Goal: Task Accomplishment & Management: Complete application form

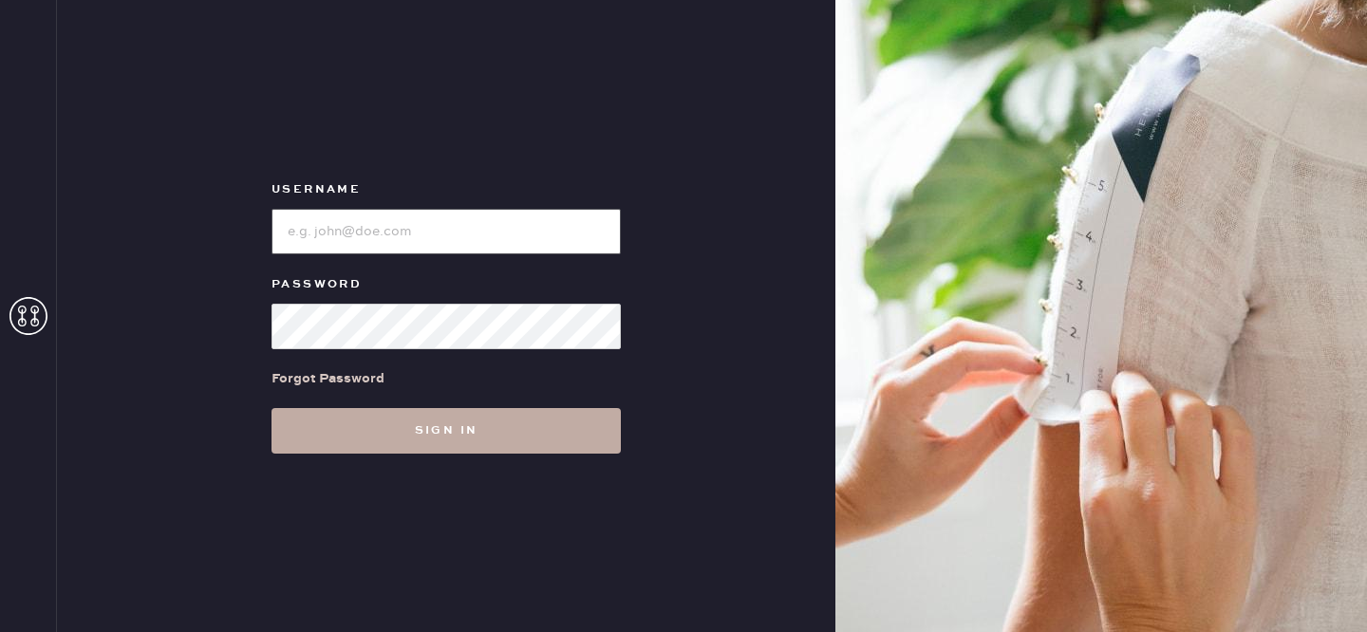
type input "reformationdomainnorthsideaustin"
click at [408, 437] on button "Sign in" at bounding box center [446, 431] width 349 height 46
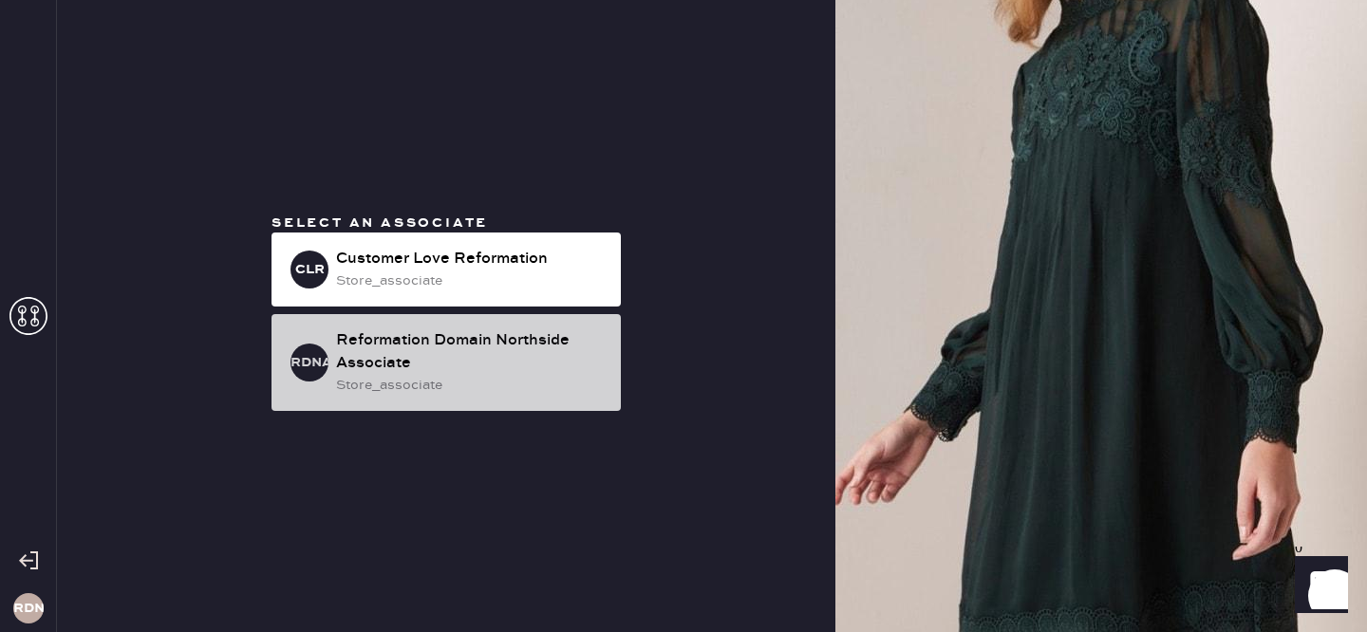
click at [467, 374] on div "Reformation Domain Northside Associate" at bounding box center [471, 352] width 270 height 46
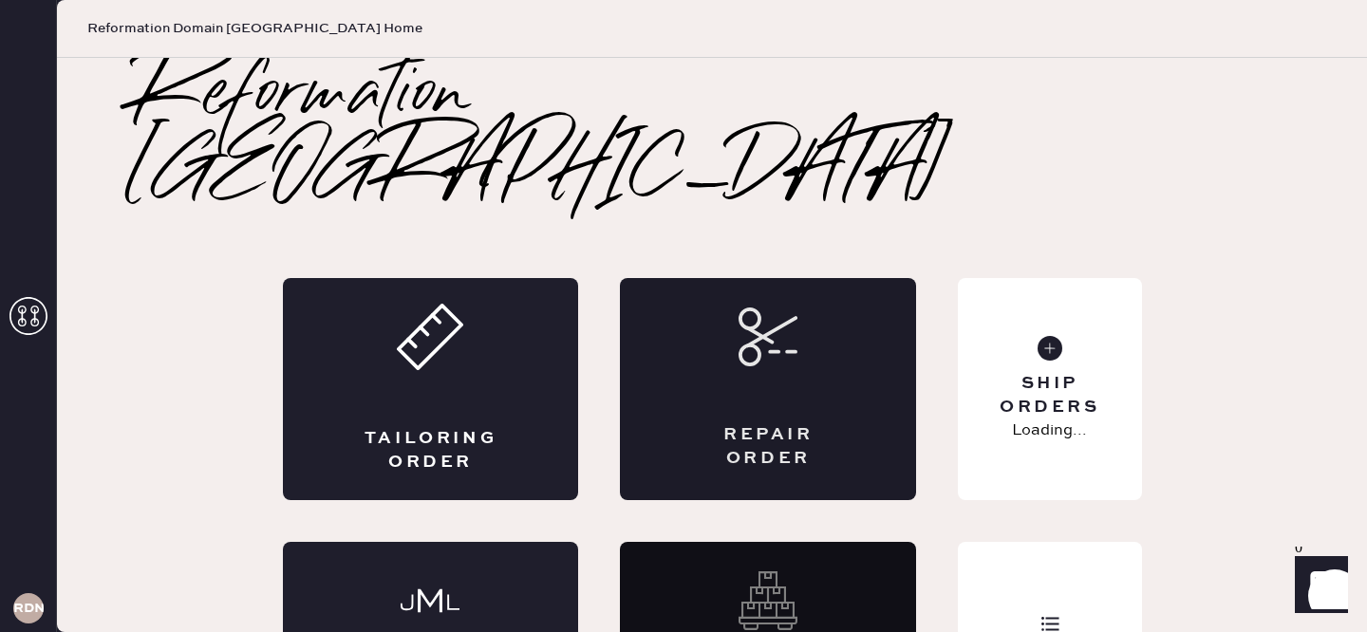
click at [803, 306] on div "Repair Order" at bounding box center [768, 389] width 296 height 222
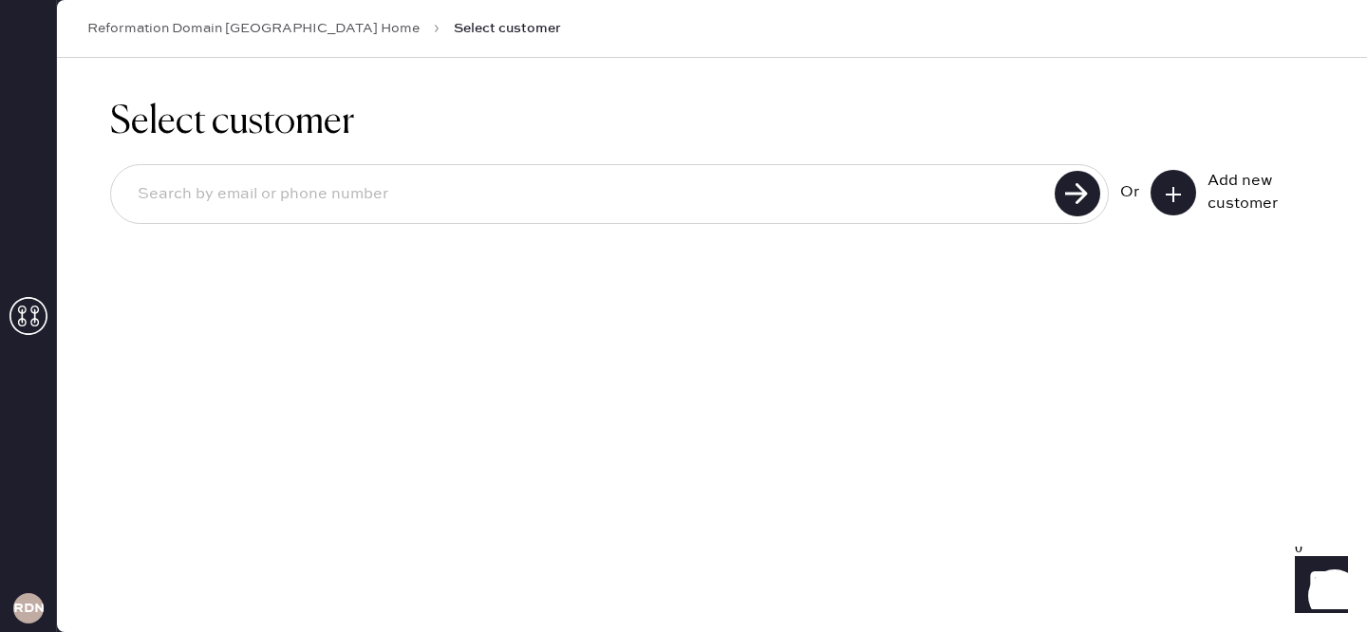
click at [767, 162] on div "Or Add new customer" at bounding box center [712, 196] width 1204 height 102
click at [753, 178] on input at bounding box center [585, 195] width 927 height 44
type input "[EMAIL_ADDRESS][DOMAIN_NAME]"
click at [1071, 203] on use at bounding box center [1078, 194] width 46 height 46
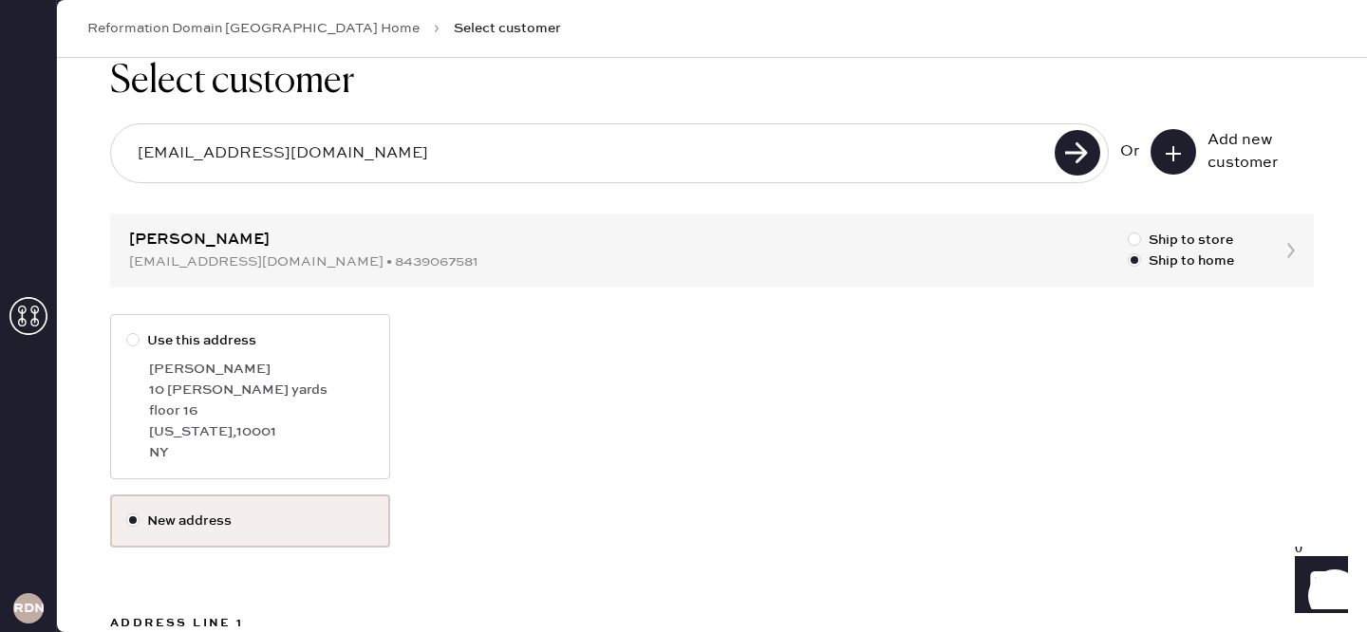
scroll to position [42, 0]
click at [213, 513] on label "New address" at bounding box center [250, 520] width 248 height 21
click at [127, 511] on input "New address" at bounding box center [126, 510] width 1 height 1
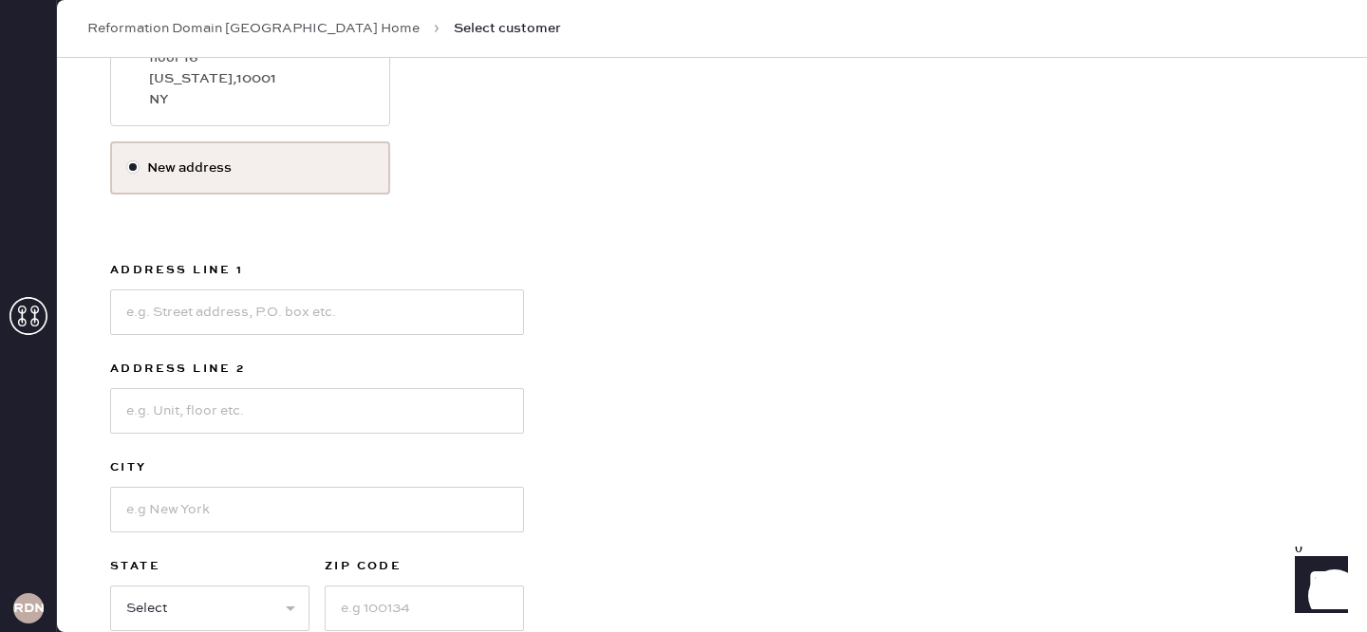
scroll to position [401, 0]
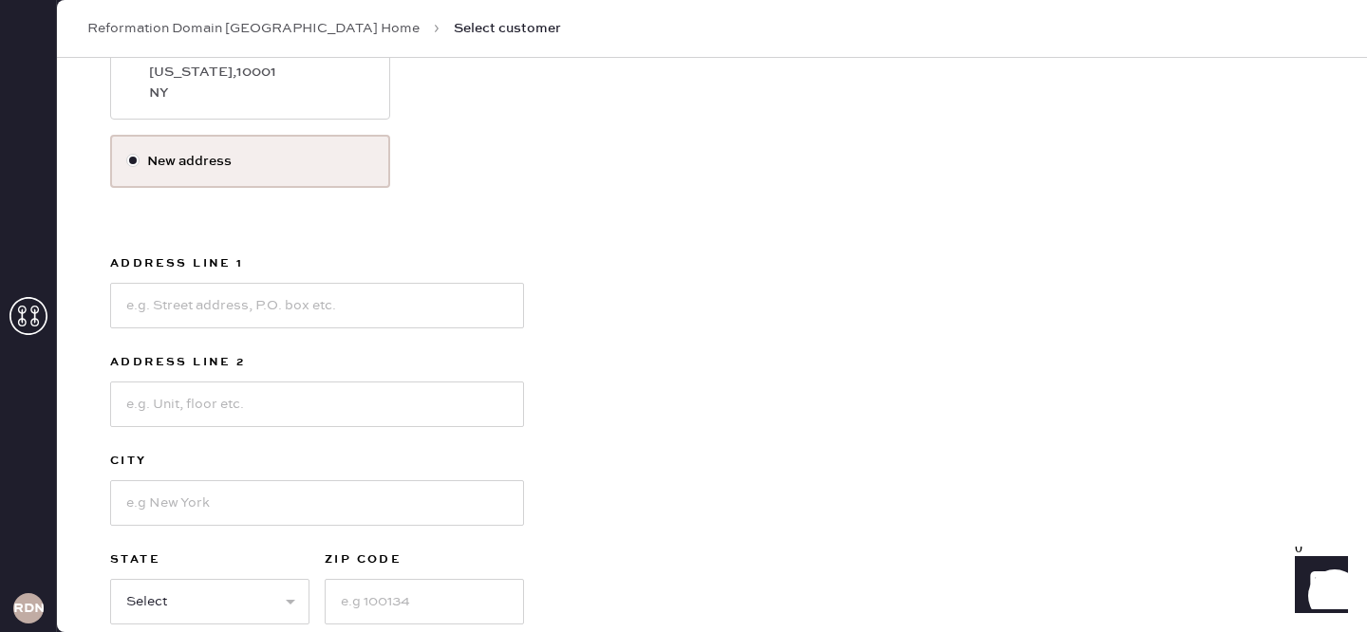
click at [331, 328] on div "Address Line 1 Address Line 2 City State Select AK [GEOGRAPHIC_DATA] CO [GEOGRA…" at bounding box center [317, 450] width 414 height 395
click at [324, 310] on input at bounding box center [317, 306] width 414 height 46
type input "[STREET_ADDRESS]"
click at [210, 513] on input at bounding box center [317, 503] width 414 height 46
type input "Austin"
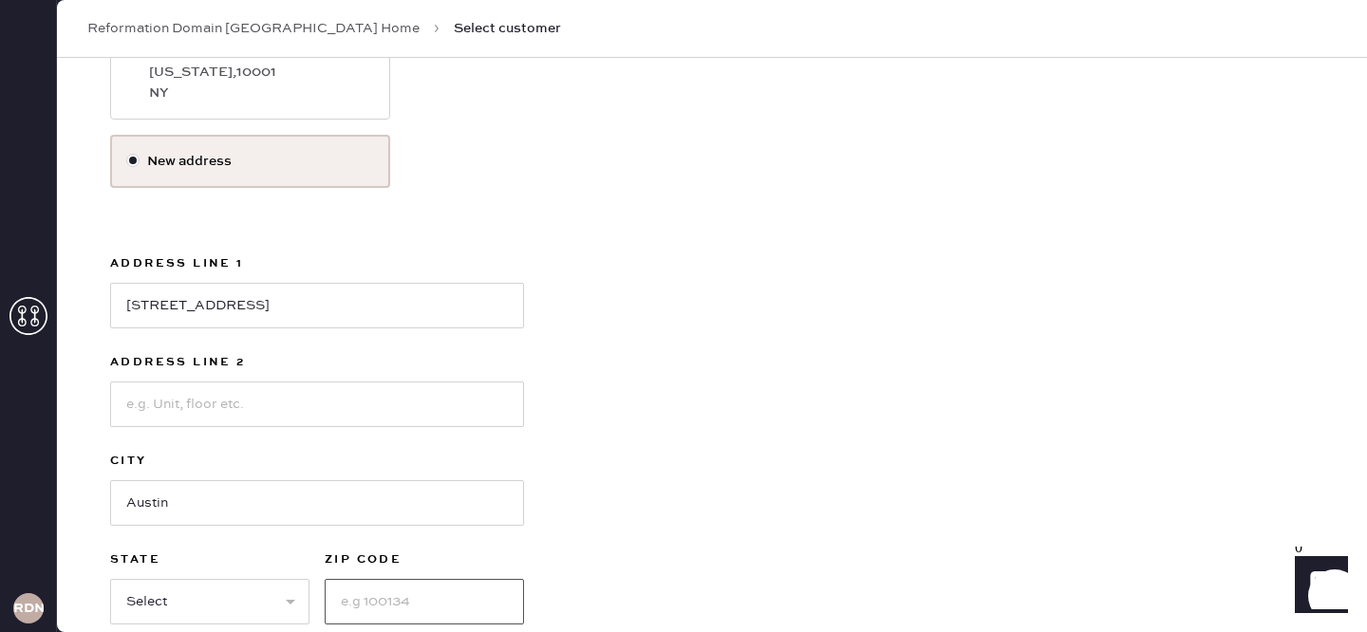
click at [396, 596] on input at bounding box center [424, 602] width 199 height 46
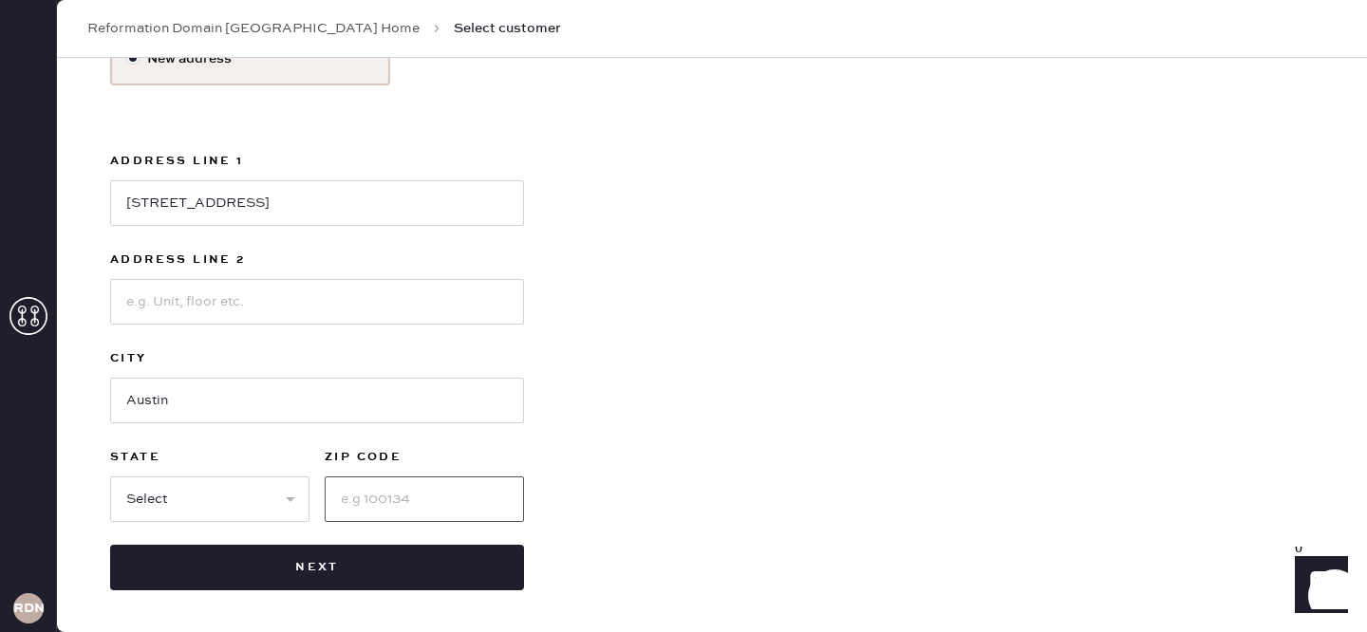
scroll to position [502, 0]
type input "78705"
click at [167, 497] on select "Select AK AL AR AZ CA CO CT [GEOGRAPHIC_DATA] DE FL [GEOGRAPHIC_DATA] HI [GEOGR…" at bounding box center [209, 501] width 199 height 46
select select "[GEOGRAPHIC_DATA]"
click at [110, 478] on select "Select AK AL AR AZ CA CO CT [GEOGRAPHIC_DATA] DE FL [GEOGRAPHIC_DATA] HI [GEOGR…" at bounding box center [209, 501] width 199 height 46
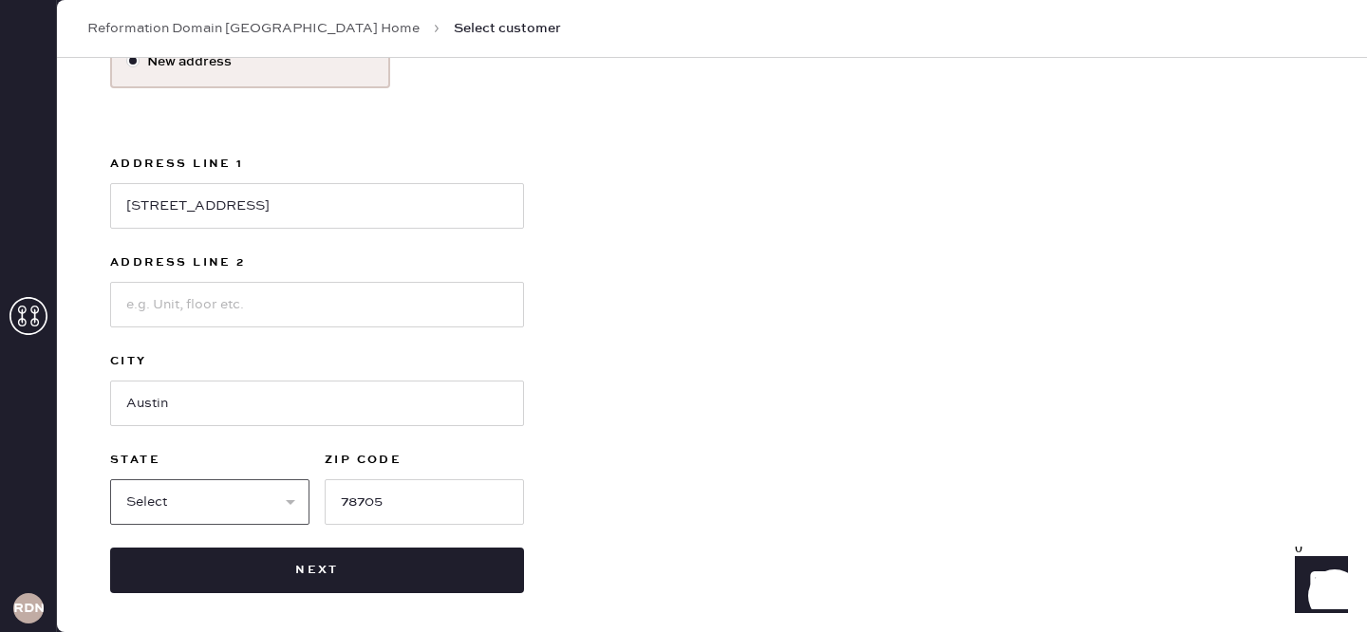
scroll to position [503, 0]
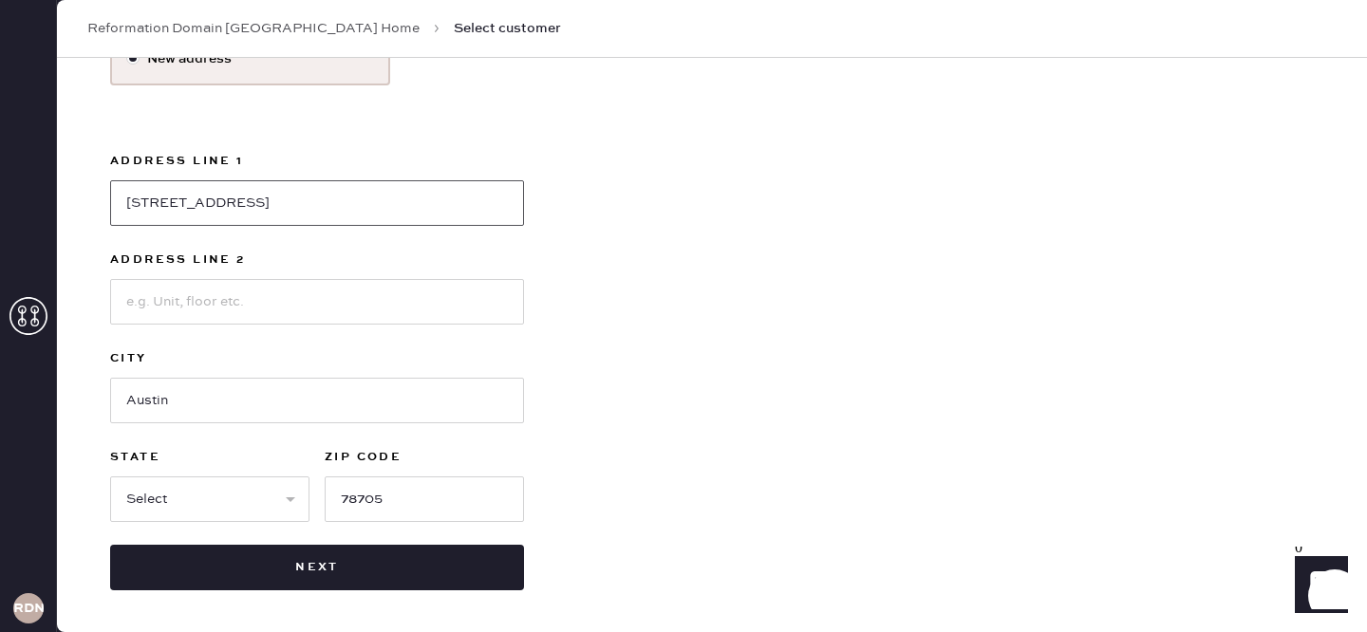
click at [301, 219] on input "[STREET_ADDRESS]" at bounding box center [317, 203] width 414 height 46
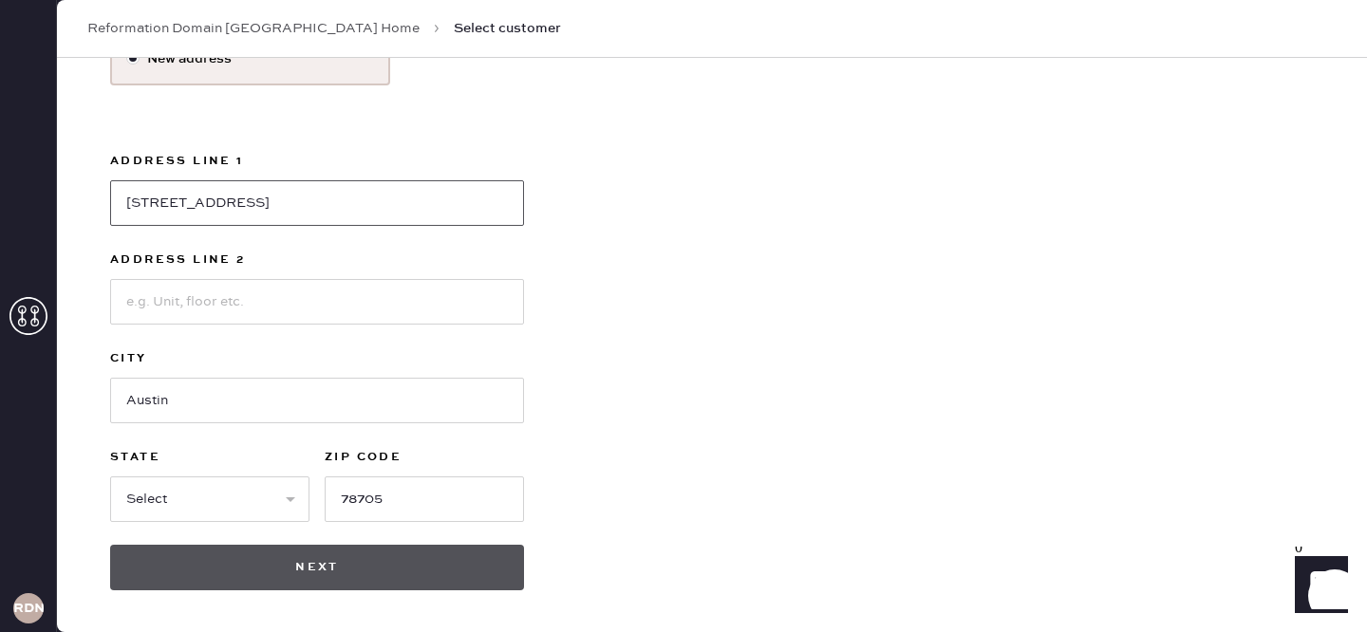
type input "[STREET_ADDRESS]"
click at [404, 573] on button "Next" at bounding box center [317, 568] width 414 height 46
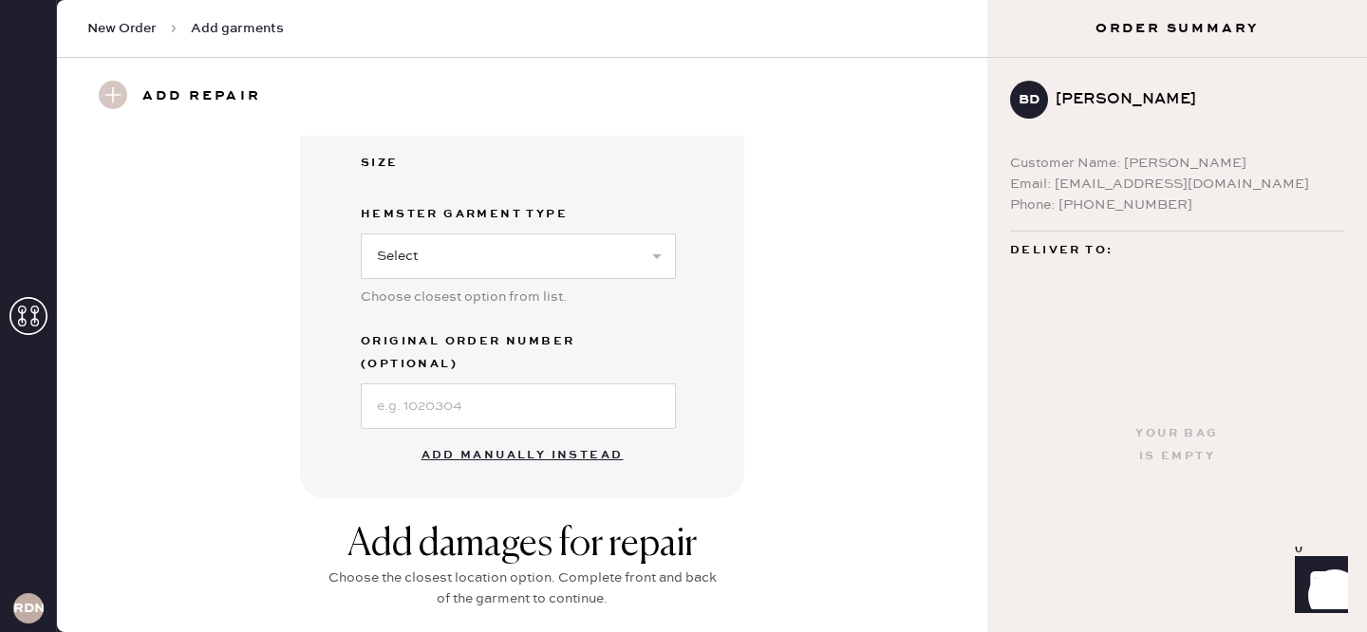
click at [503, 437] on button "Add manually instead" at bounding box center [522, 456] width 225 height 38
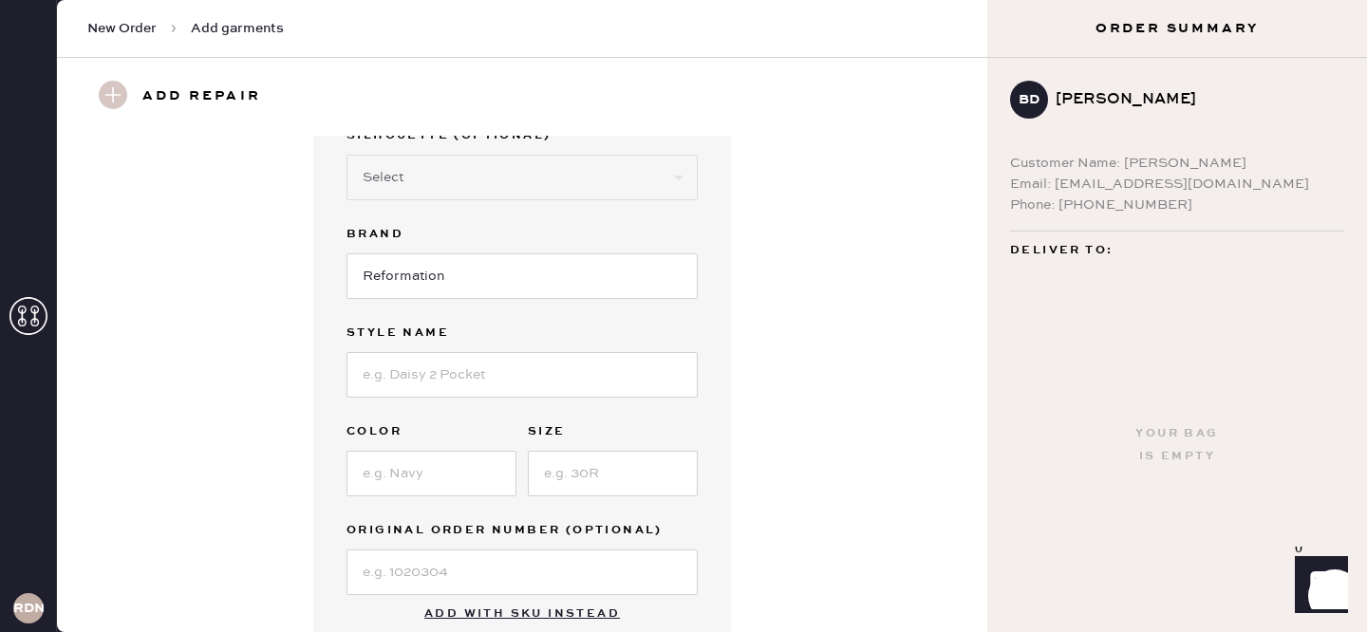
scroll to position [205, 0]
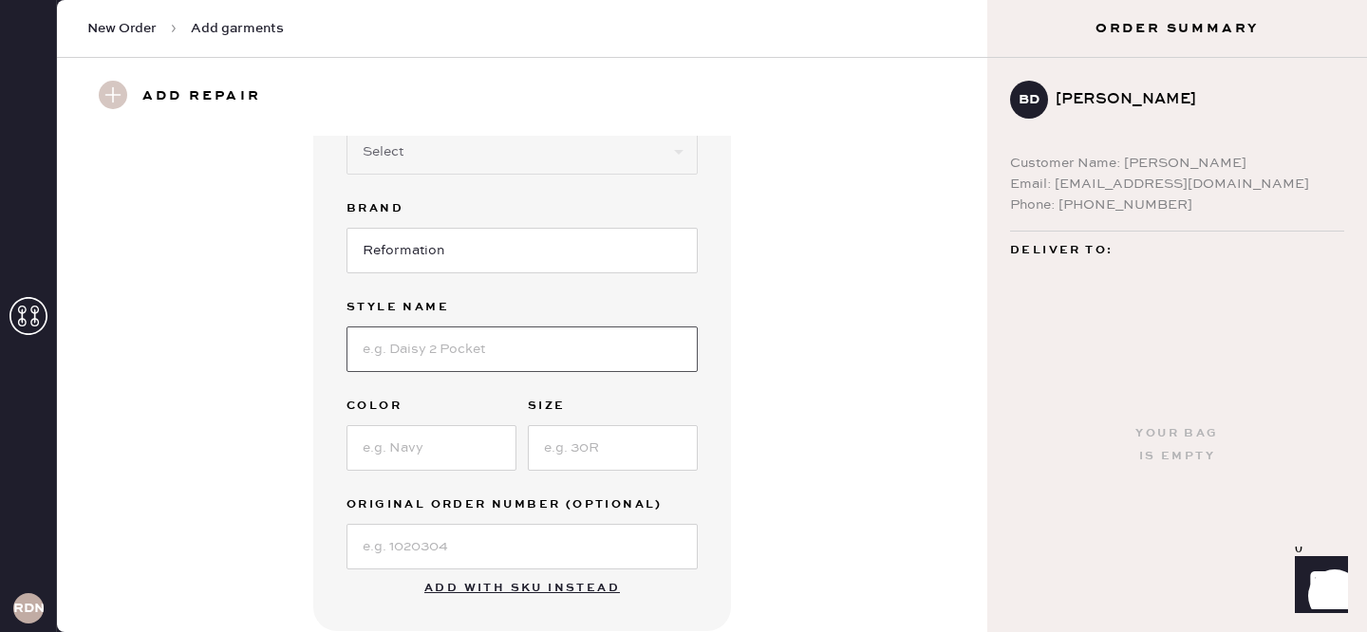
click at [451, 352] on input at bounding box center [521, 350] width 351 height 46
type input "[PERSON_NAME] Linen Top"
click at [401, 456] on input at bounding box center [431, 448] width 170 height 46
type input "Sugar"
click at [626, 448] on input at bounding box center [613, 448] width 170 height 46
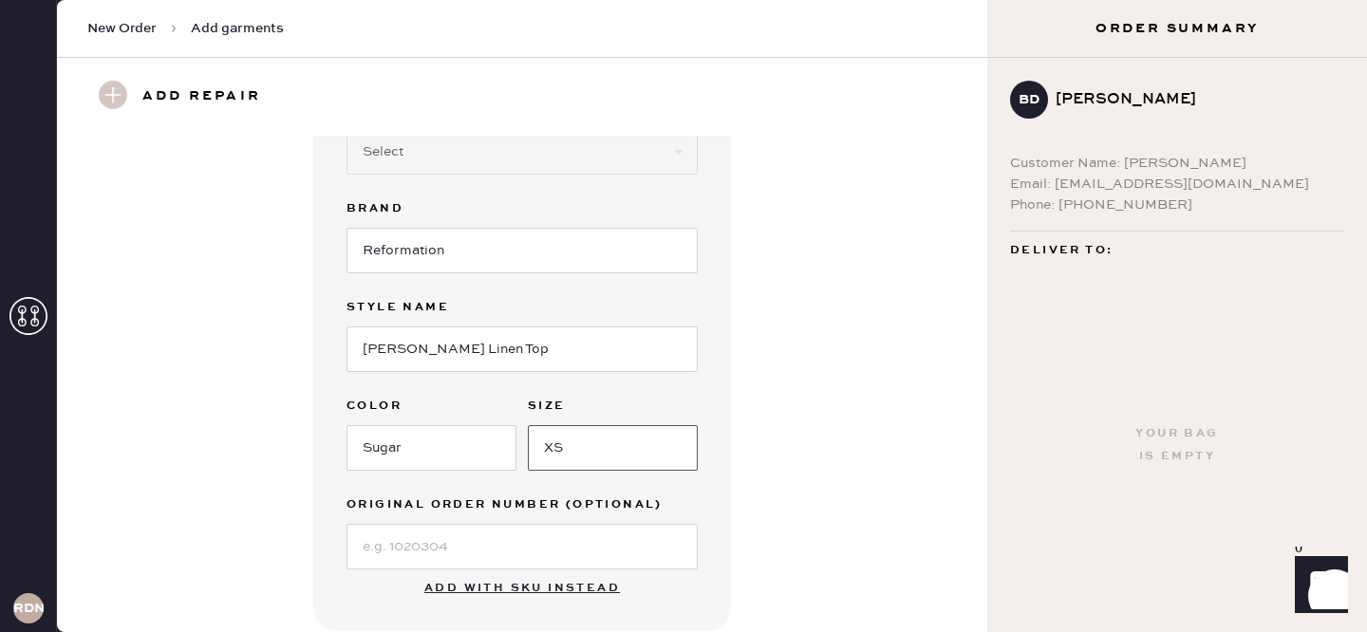
type input "XS"
click at [852, 421] on div "Garment details Garment Type Select Basic Skirt Jeans Leggings Pants Shorts Bas…" at bounding box center [522, 281] width 862 height 701
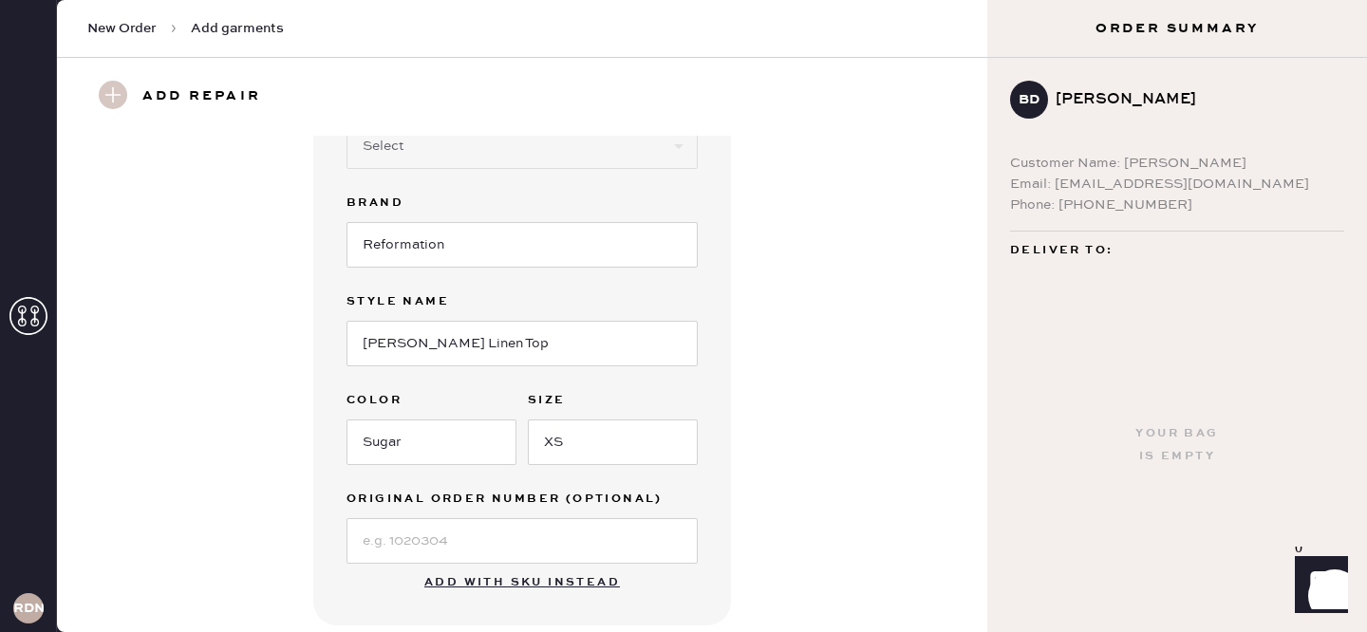
scroll to position [0, 0]
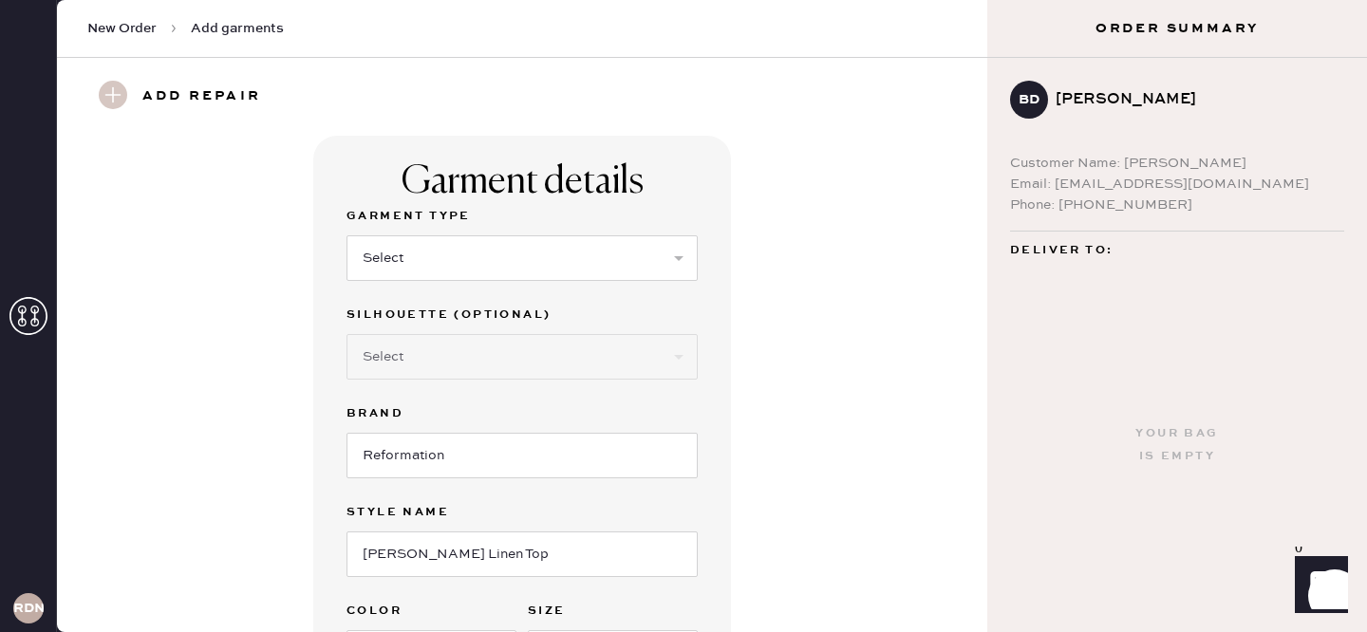
click at [116, 93] on use at bounding box center [113, 95] width 28 height 28
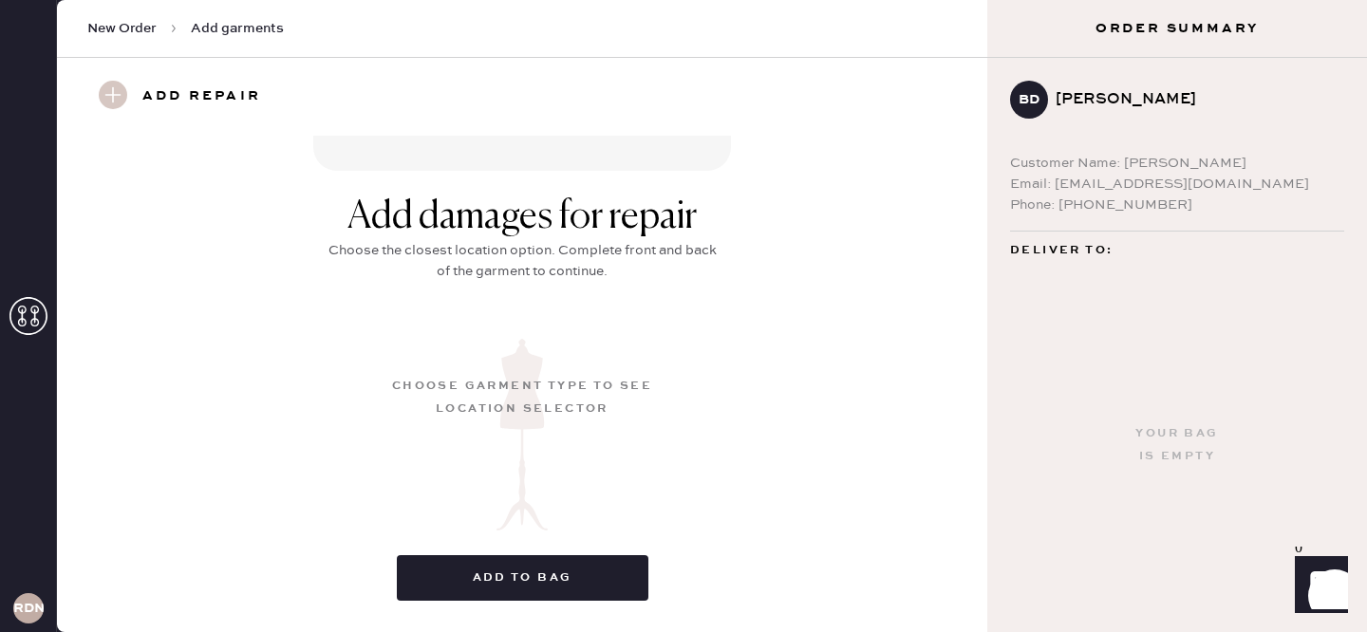
scroll to position [686, 0]
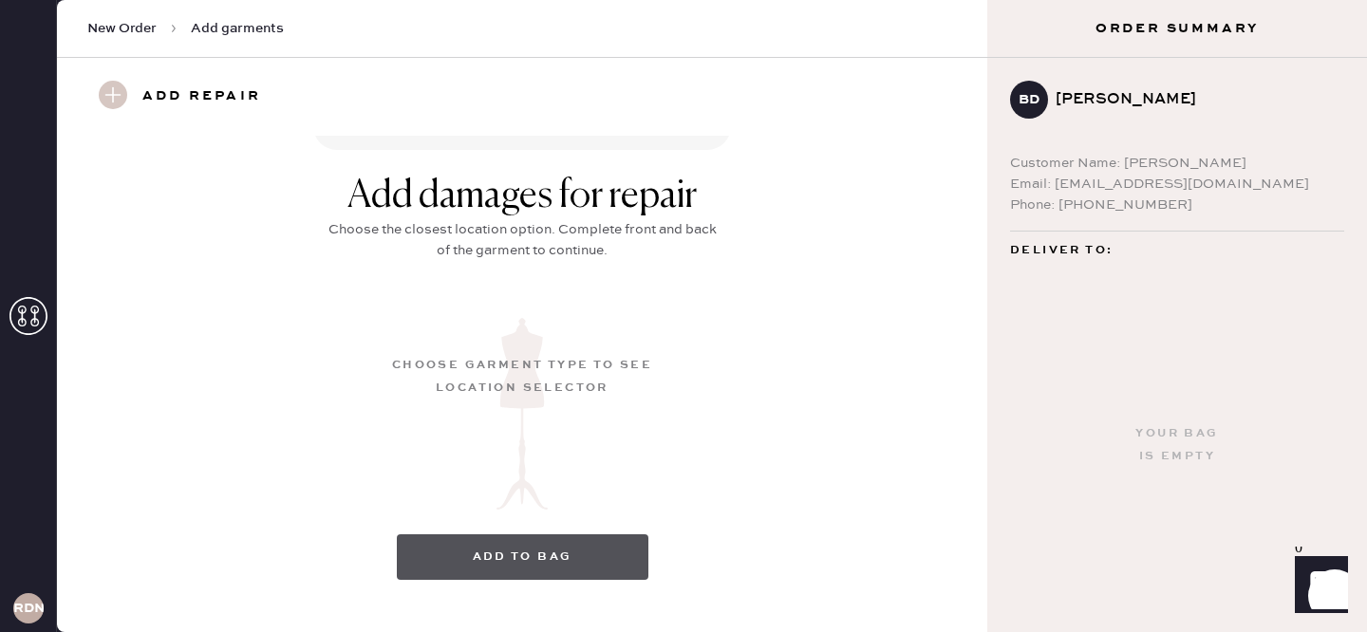
click at [527, 555] on button "Add to bag" at bounding box center [523, 557] width 252 height 46
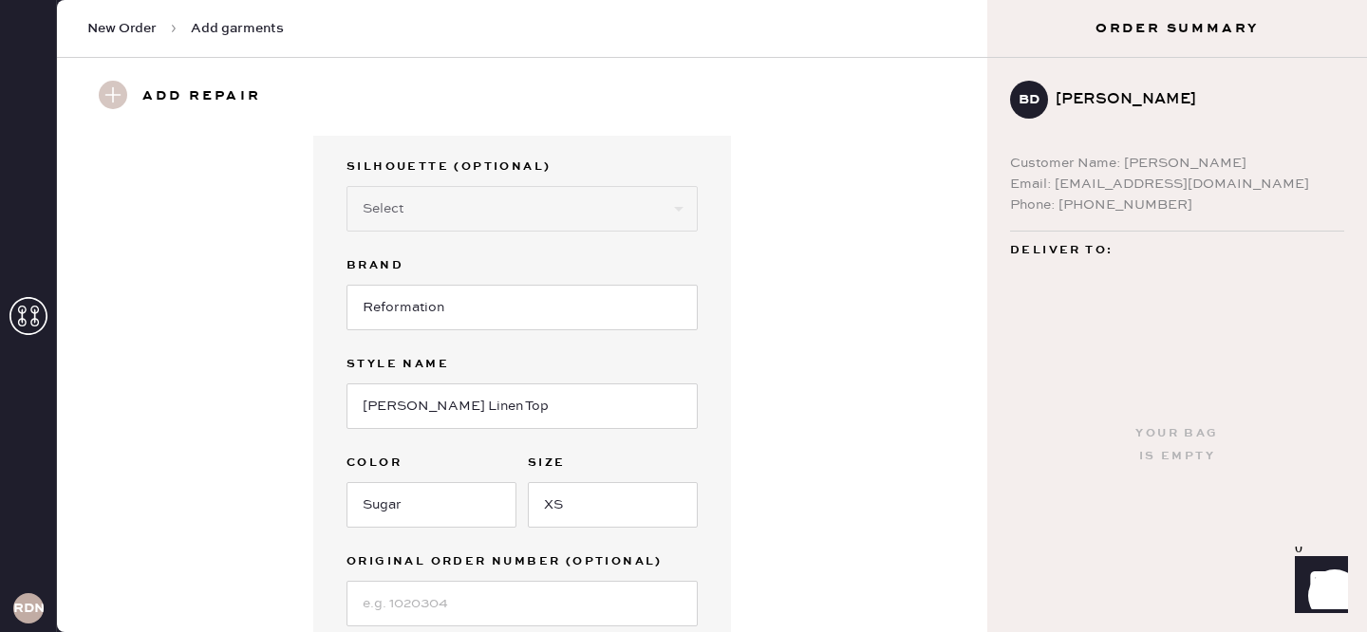
scroll to position [0, 0]
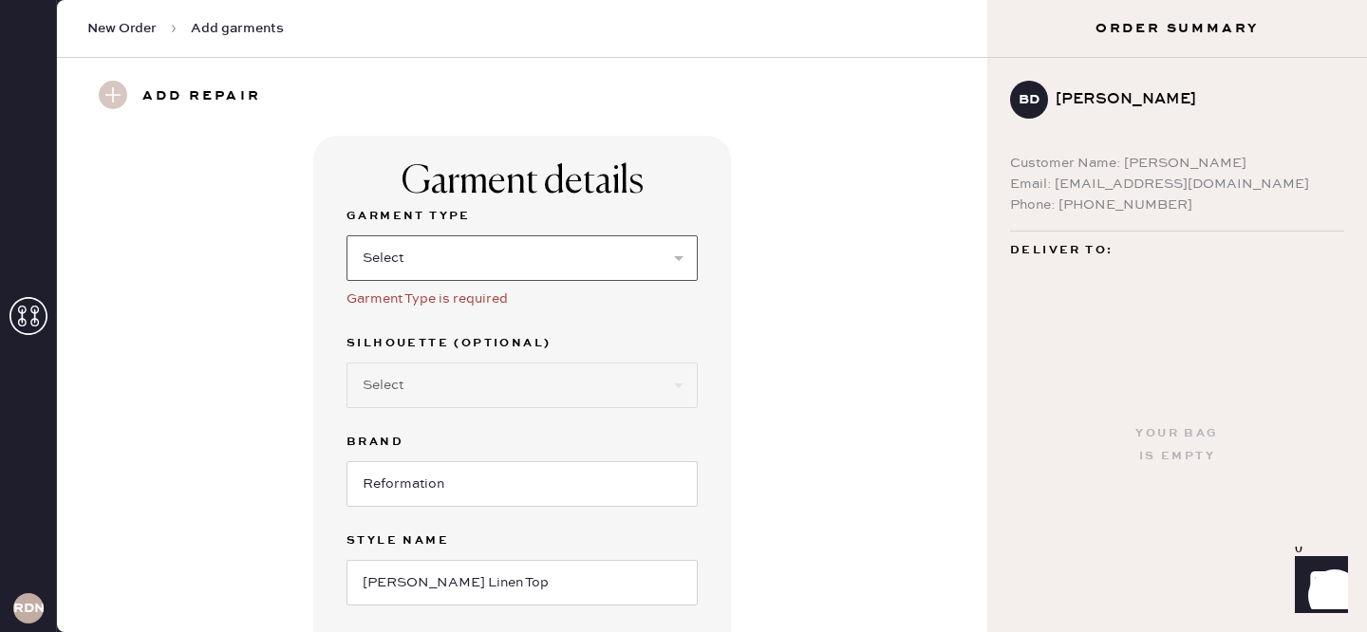
click at [483, 271] on select "Select Basic Skirt Jeans Leggings Pants Shorts Basic Sleeved Dress Basic Sleeve…" at bounding box center [521, 258] width 351 height 46
select select "5"
click at [346, 235] on select "Select Basic Skirt Jeans Leggings Pants Shorts Basic Sleeved Dress Basic Sleeve…" at bounding box center [521, 258] width 351 height 46
click at [433, 400] on select "Select Short Sleeves Long Sleeves Other" at bounding box center [521, 386] width 351 height 46
select select "18"
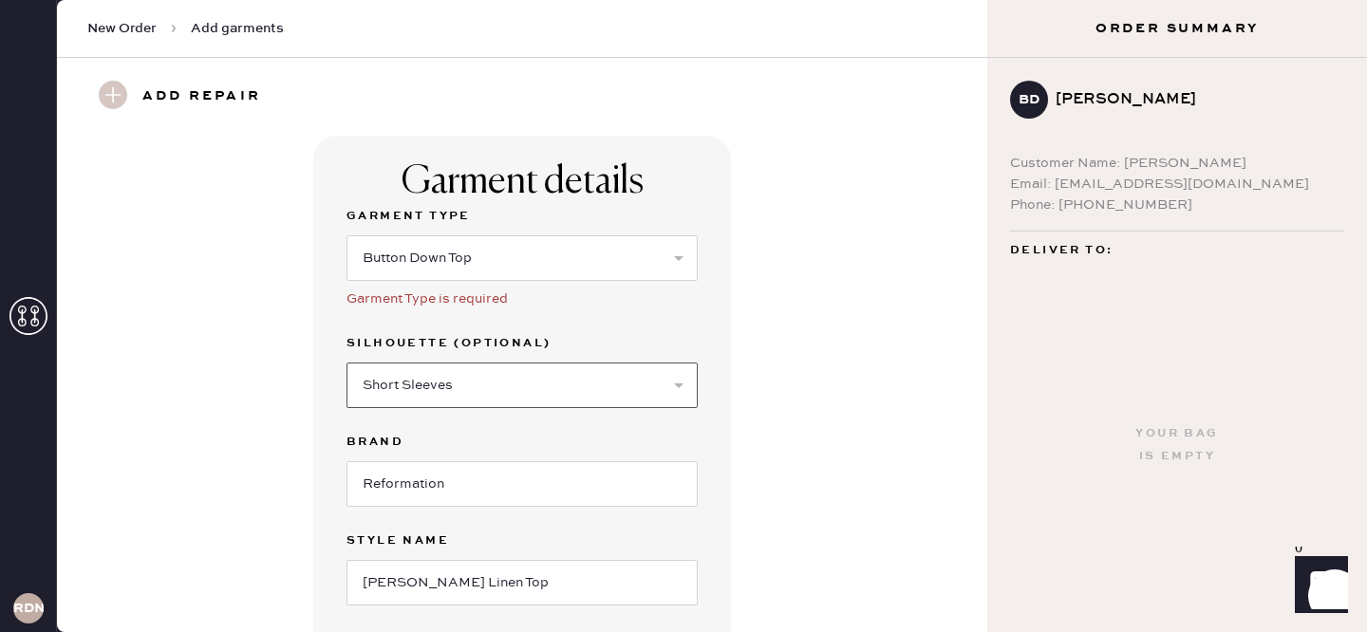
click at [346, 363] on select "Select Short Sleeves Long Sleeves Other" at bounding box center [521, 386] width 351 height 46
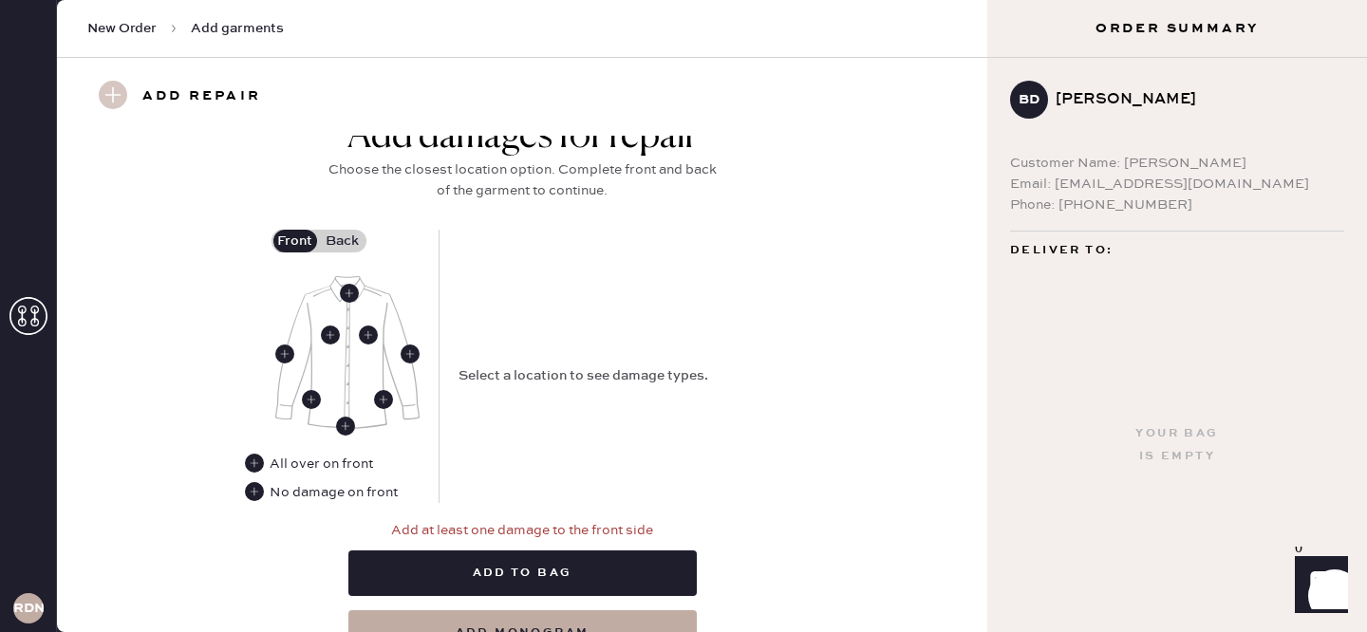
scroll to position [810, 0]
click at [348, 298] on use at bounding box center [349, 294] width 19 height 19
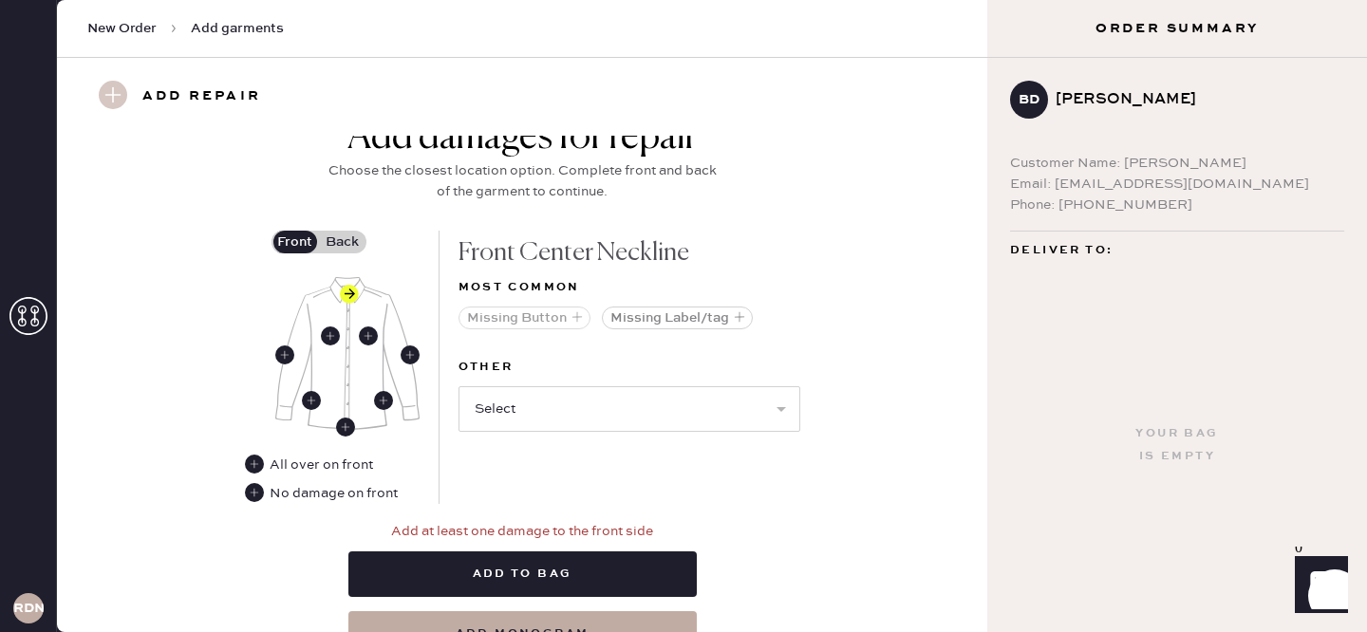
click at [546, 314] on button "Missing Button" at bounding box center [525, 318] width 132 height 23
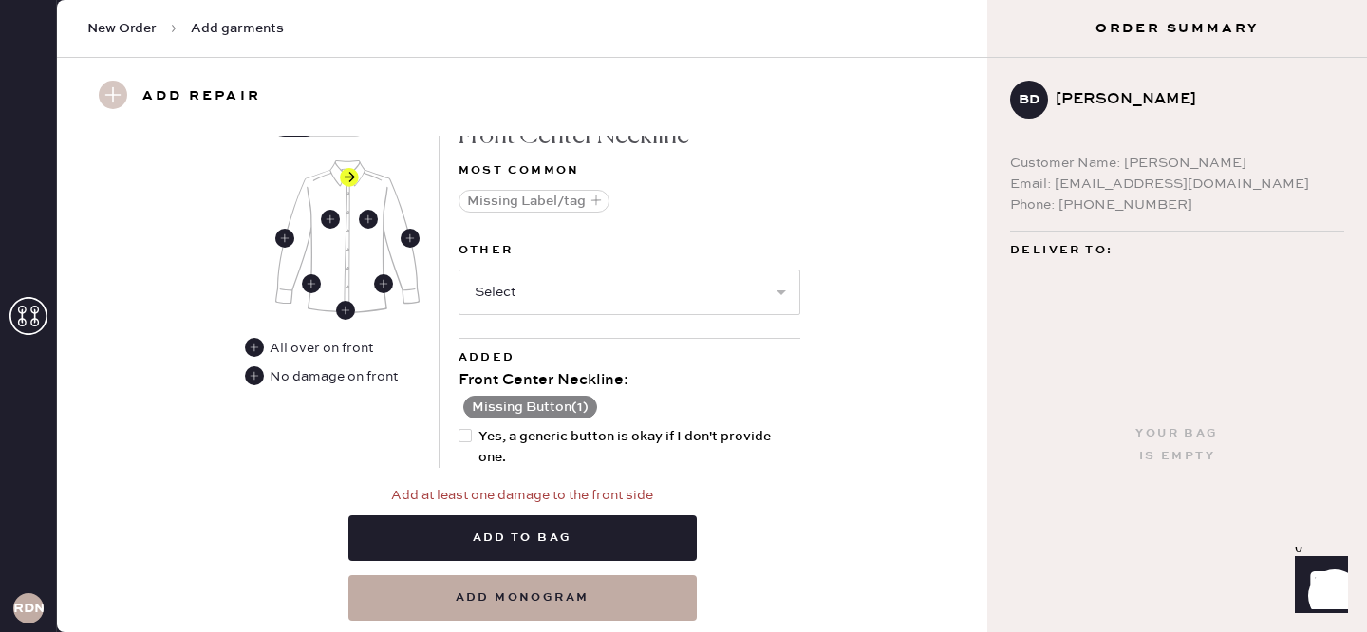
scroll to position [925, 0]
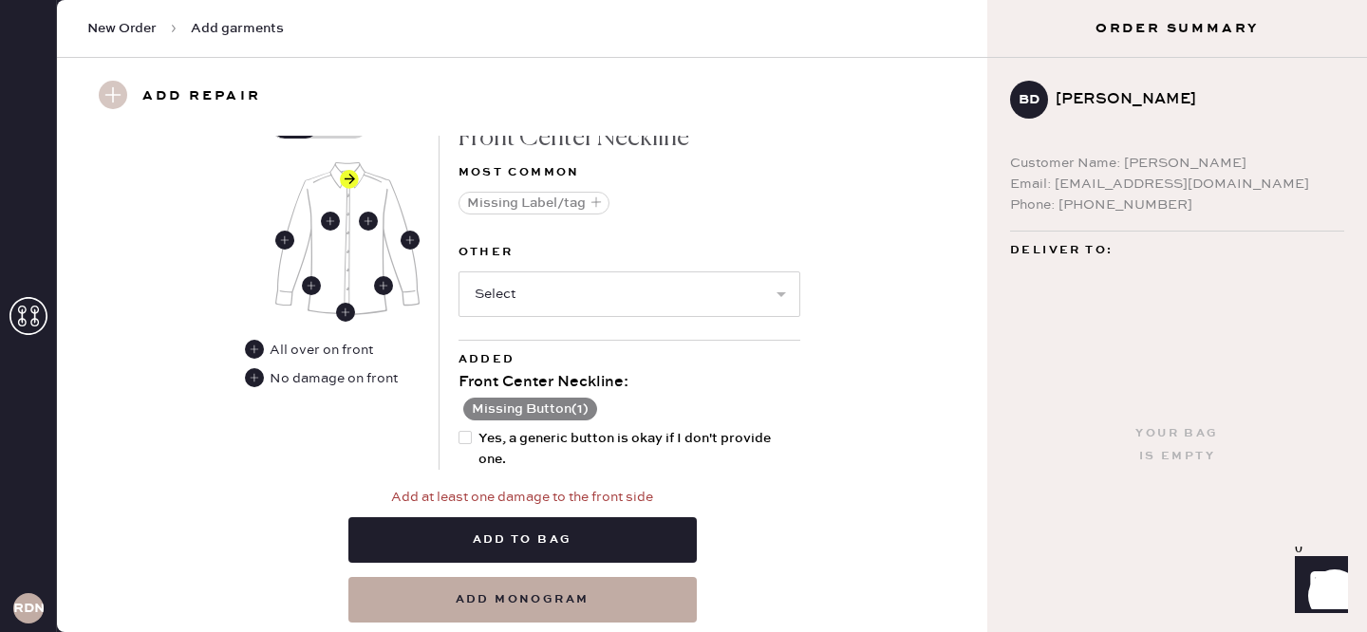
click at [475, 435] on div at bounding box center [469, 449] width 21 height 42
click at [459, 429] on input "Yes, a generic button is okay if I don't provide one." at bounding box center [459, 428] width 1 height 1
checkbox input "true"
click at [575, 307] on select "Select Broken / Ripped Hem Broken Beads Broken Button Broken Elastic Broken Hoo…" at bounding box center [630, 295] width 342 height 46
select select "1679"
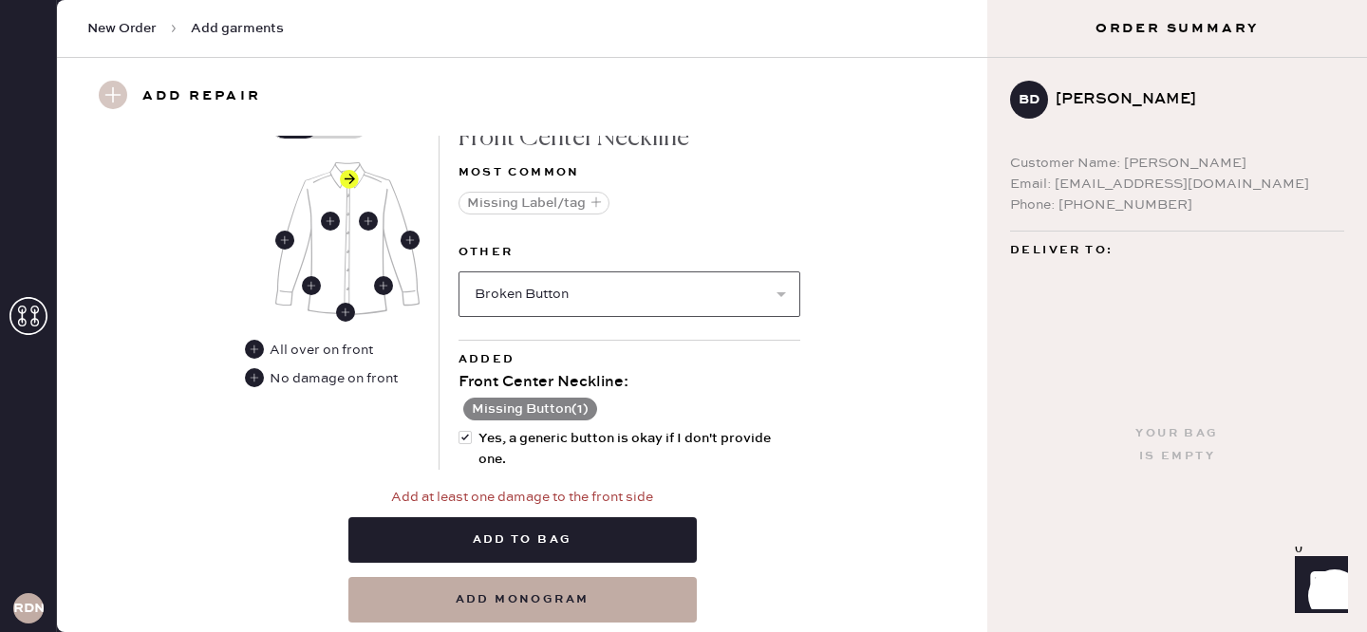
click at [459, 272] on select "Select Broken / Ripped Hem Broken Beads Broken Button Broken Elastic Broken Hoo…" at bounding box center [630, 295] width 342 height 46
select select
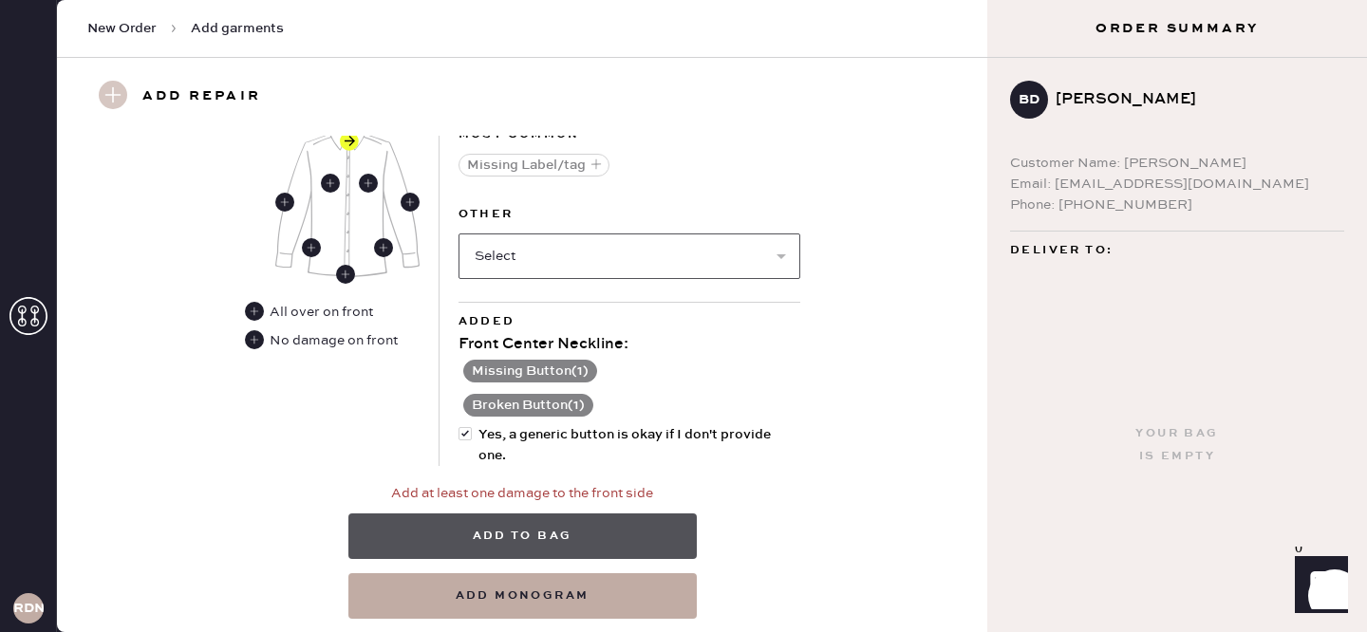
scroll to position [1000, 0]
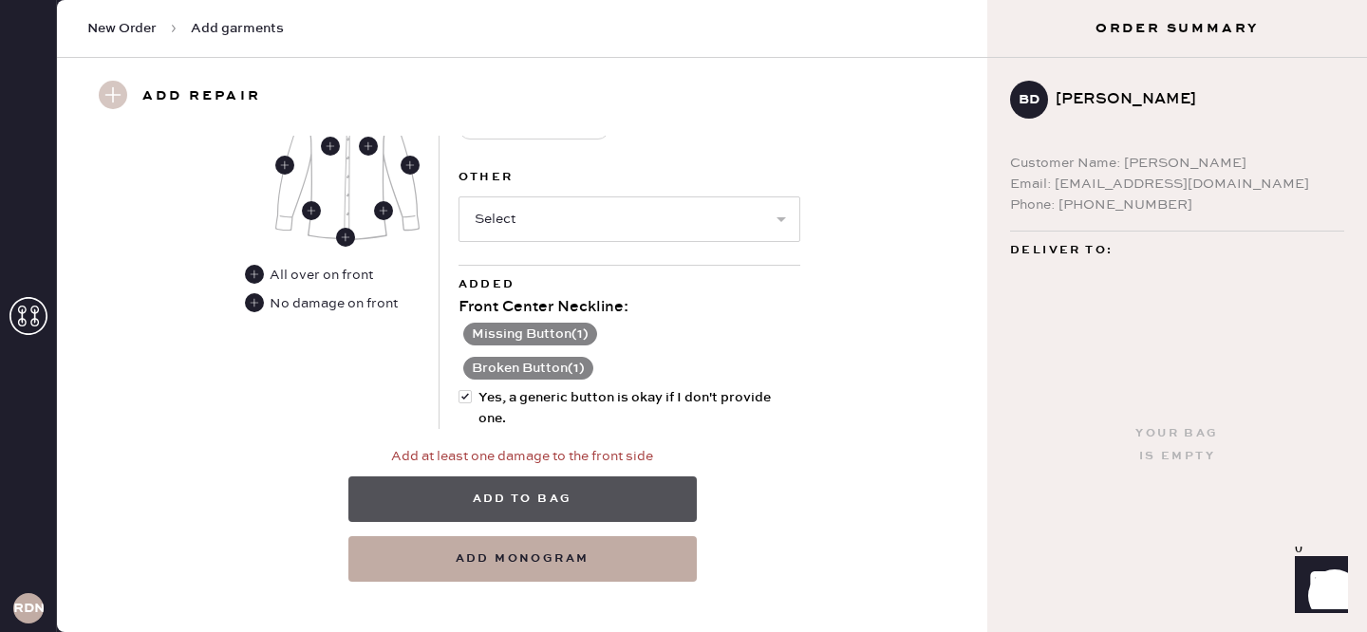
click at [445, 495] on button "Add to bag" at bounding box center [522, 500] width 348 height 46
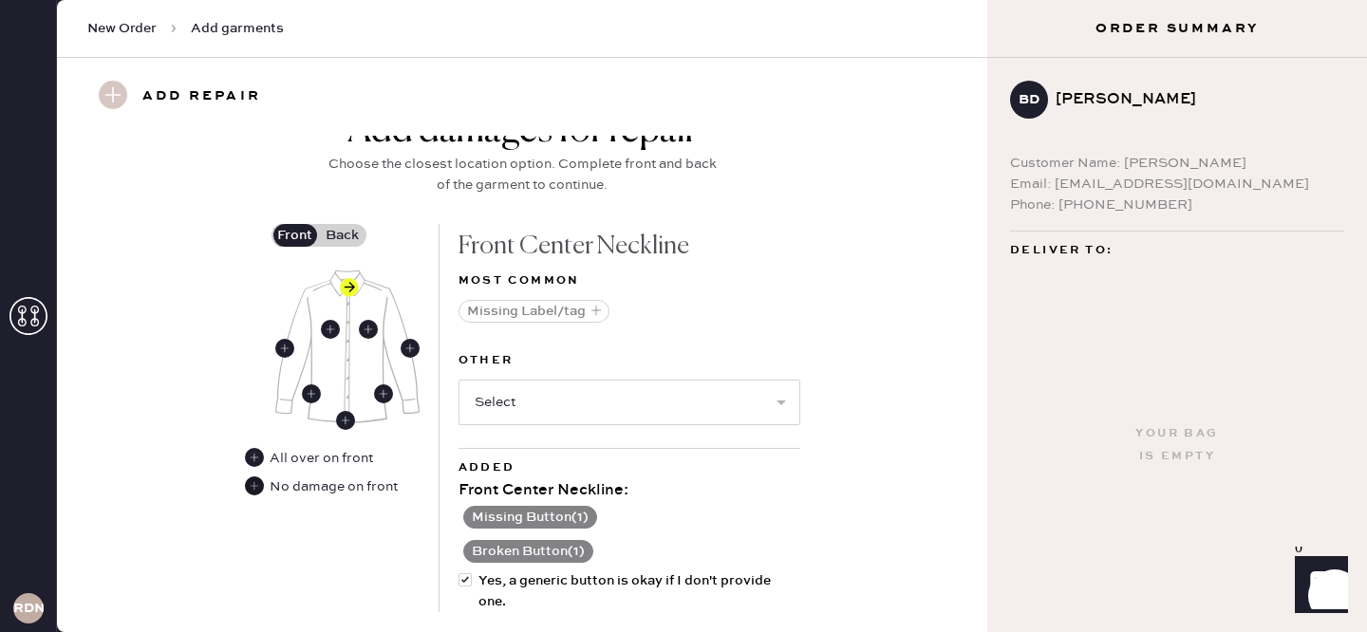
scroll to position [782, 0]
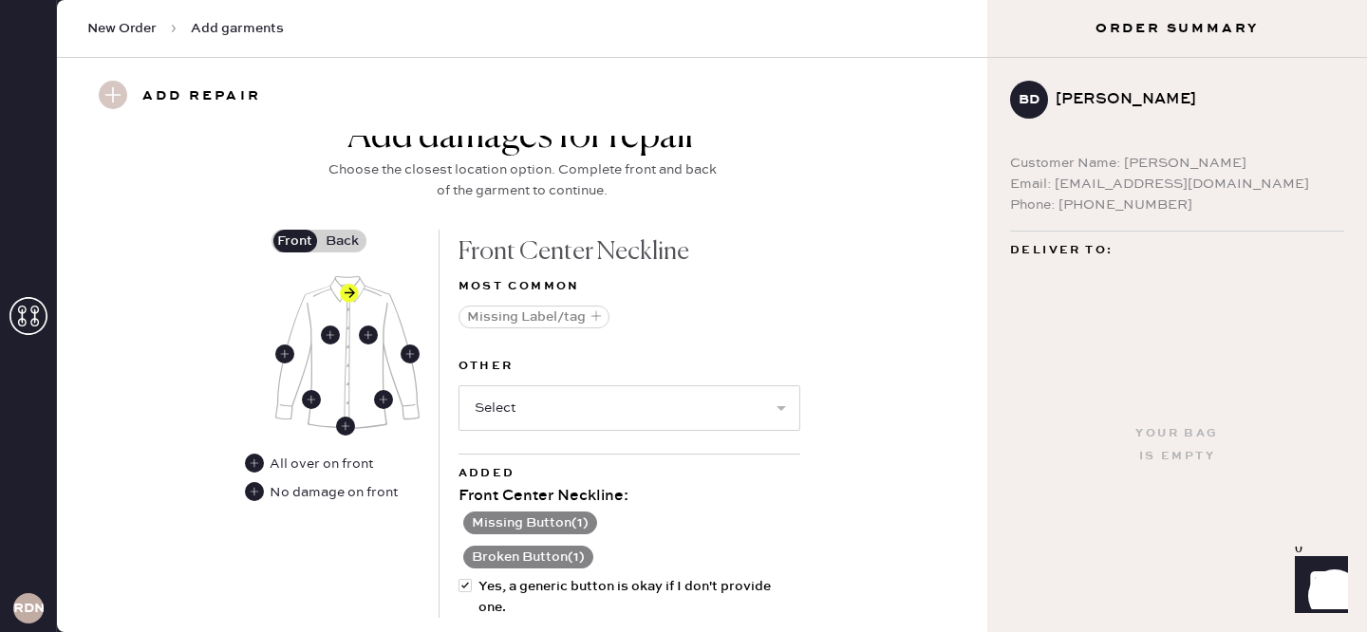
click at [346, 245] on label "Back" at bounding box center [342, 241] width 47 height 23
click at [343, 241] on input "Back" at bounding box center [343, 241] width 0 height 0
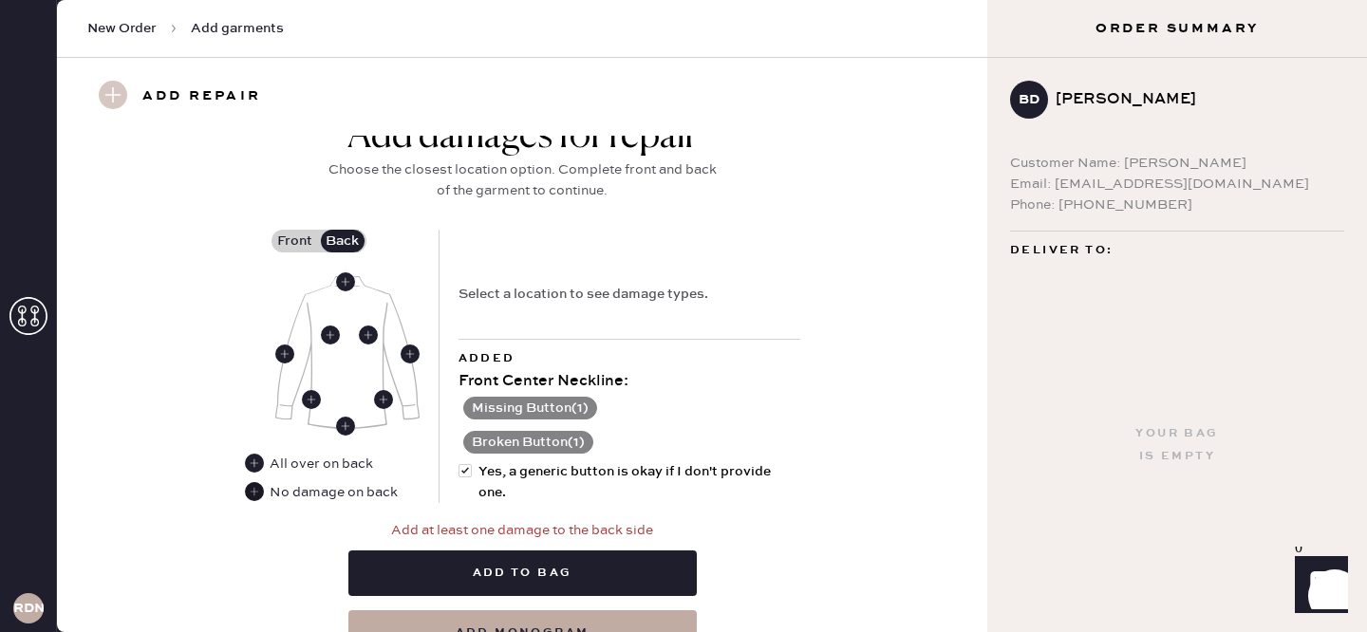
click at [251, 488] on use at bounding box center [254, 491] width 19 height 19
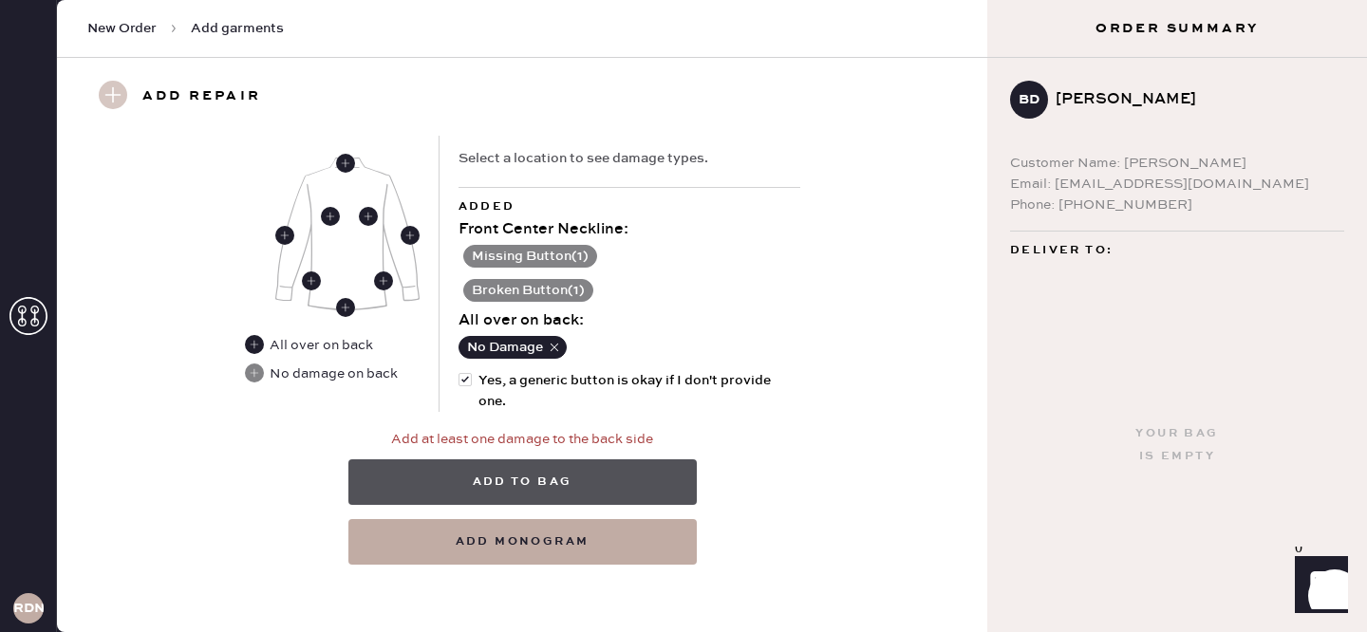
click at [534, 475] on button "Add to bag" at bounding box center [522, 482] width 348 height 46
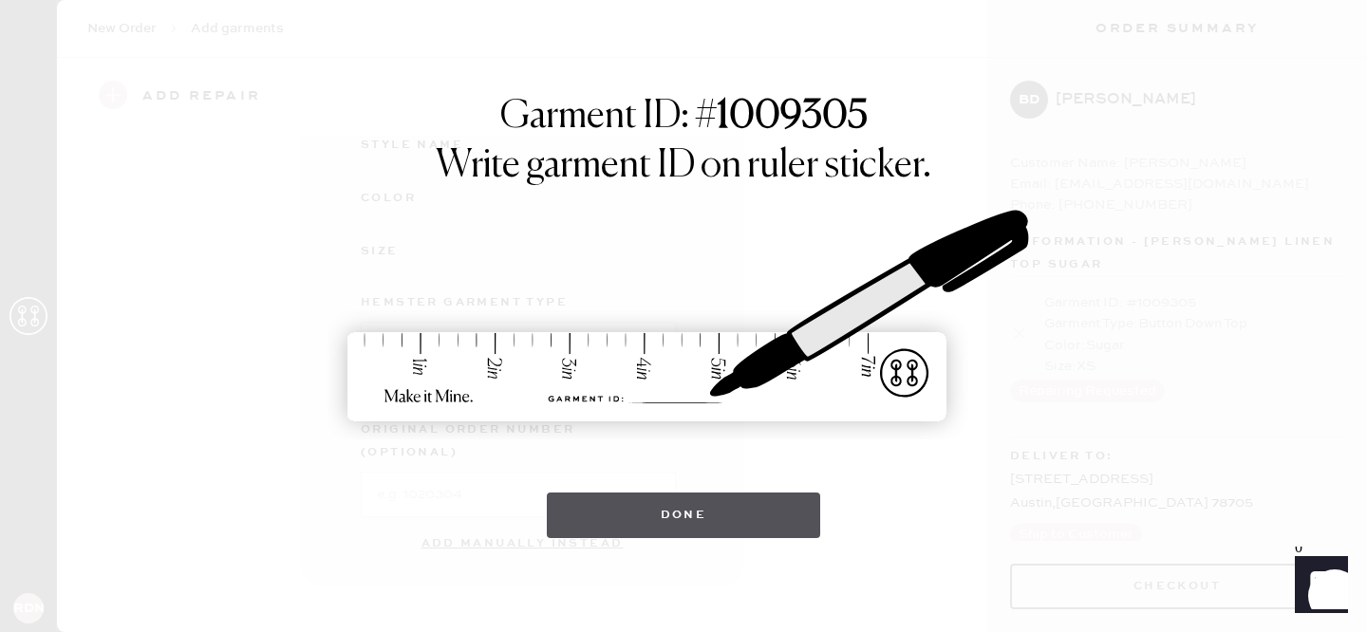
scroll to position [302, 0]
click at [667, 516] on button "Done" at bounding box center [684, 516] width 274 height 46
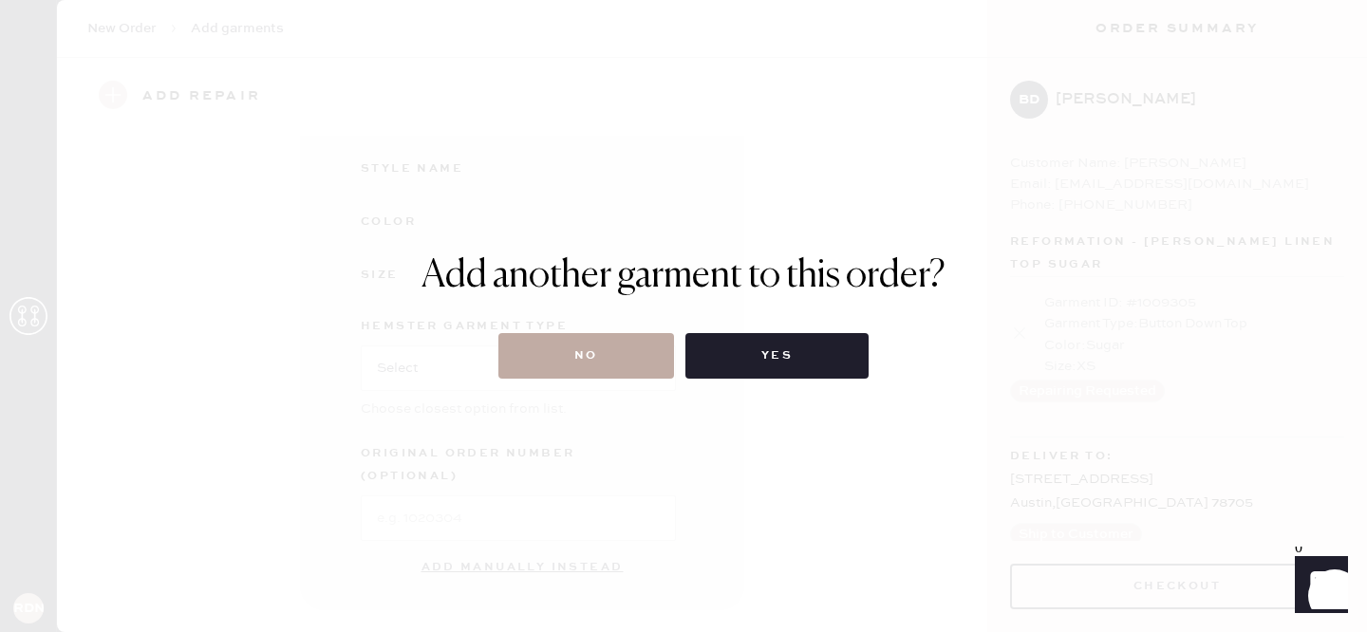
click at [552, 373] on button "No" at bounding box center [586, 356] width 176 height 46
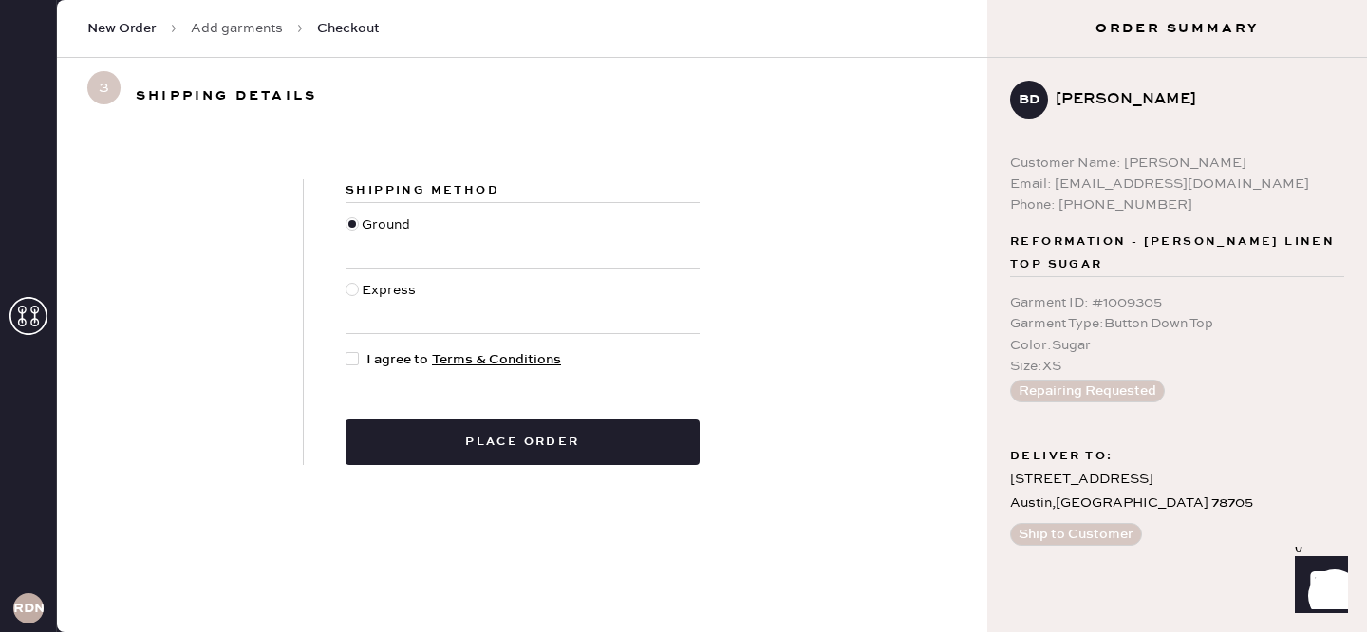
click at [361, 359] on div at bounding box center [356, 359] width 21 height 21
click at [346, 350] on input "I agree to Terms & Conditions" at bounding box center [346, 349] width 1 height 1
checkbox input "true"
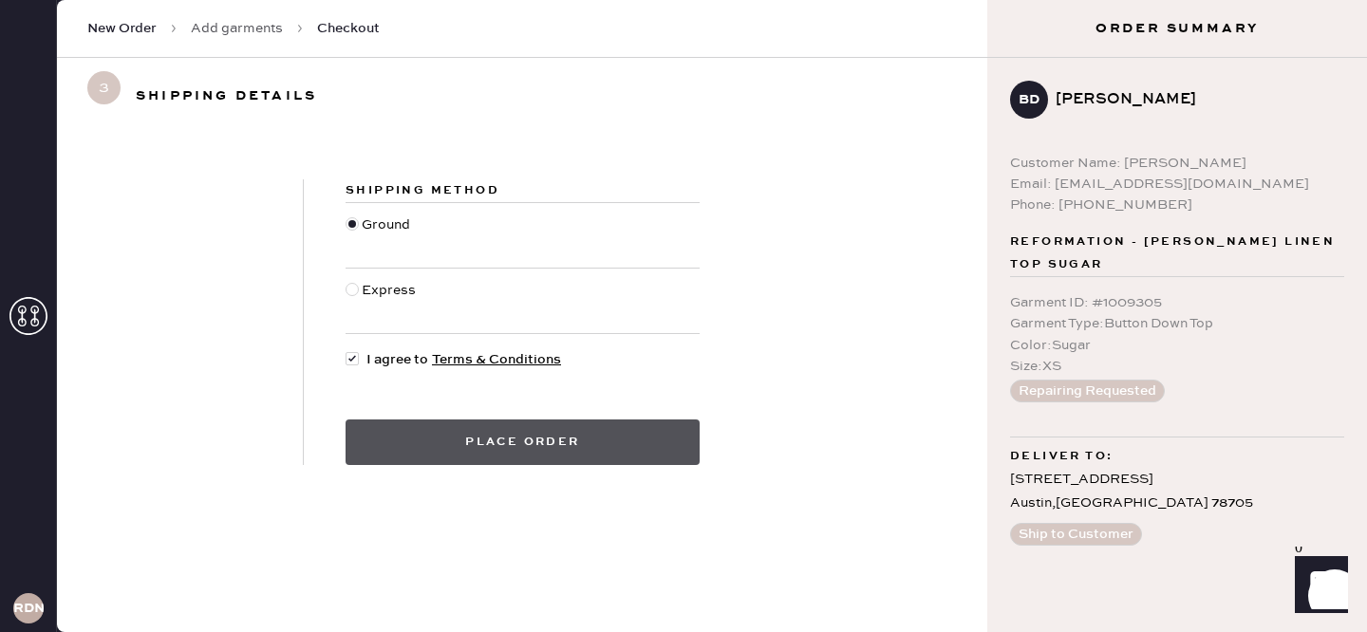
click at [549, 443] on button "Place order" at bounding box center [523, 443] width 354 height 46
